Goal: Find contact information: Find phone

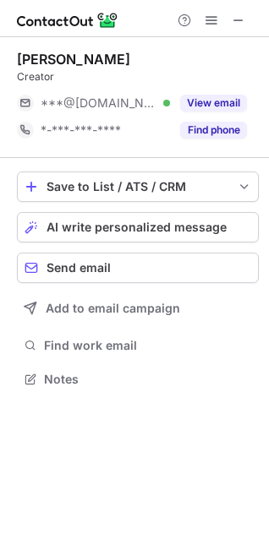
scroll to position [367, 269]
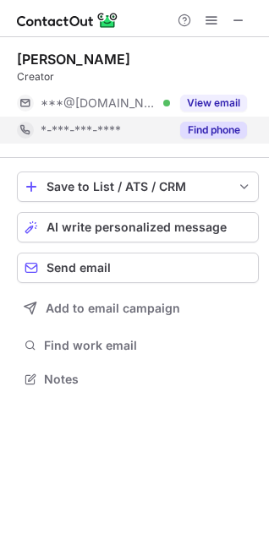
click at [214, 129] on button "Find phone" at bounding box center [213, 130] width 67 height 17
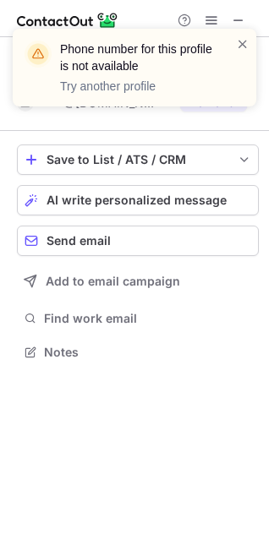
scroll to position [340, 269]
click at [239, 46] on span at bounding box center [243, 43] width 14 height 17
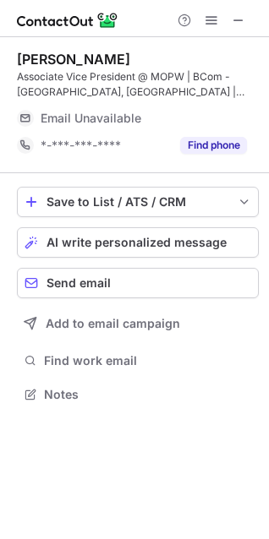
scroll to position [383, 269]
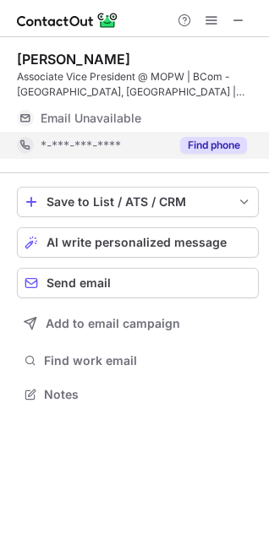
click at [193, 145] on button "Find phone" at bounding box center [213, 145] width 67 height 17
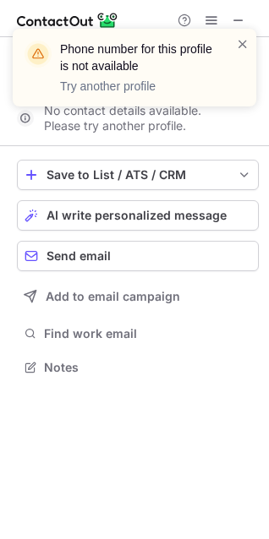
scroll to position [356, 269]
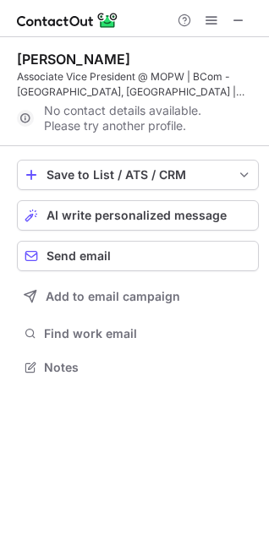
click at [238, 51] on span at bounding box center [243, 43] width 14 height 17
